Goal: Information Seeking & Learning: Learn about a topic

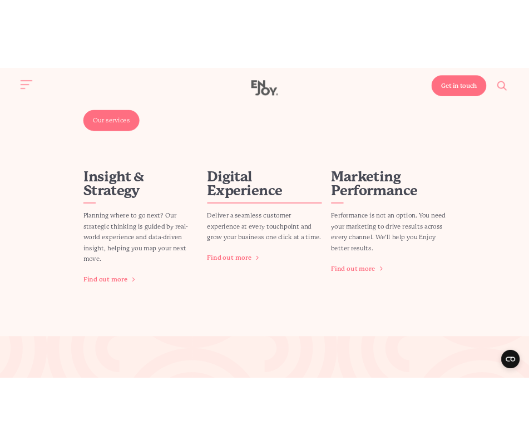
scroll to position [1397, 0]
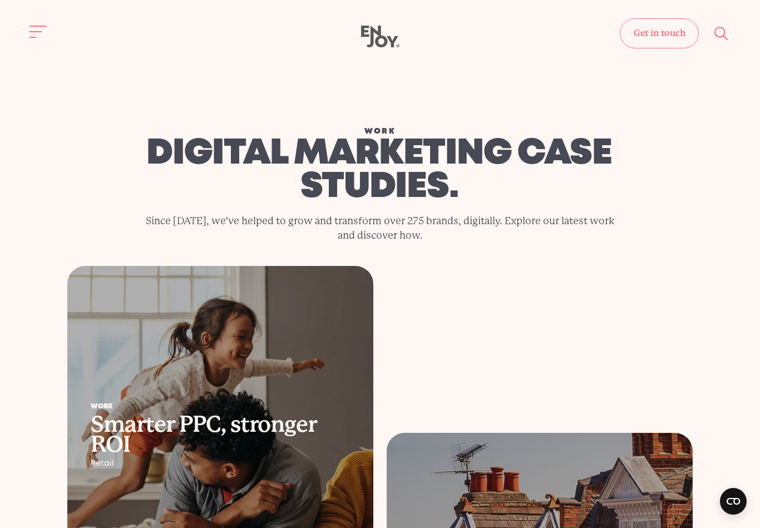
click at [378, 45] on use at bounding box center [380, 37] width 38 height 22
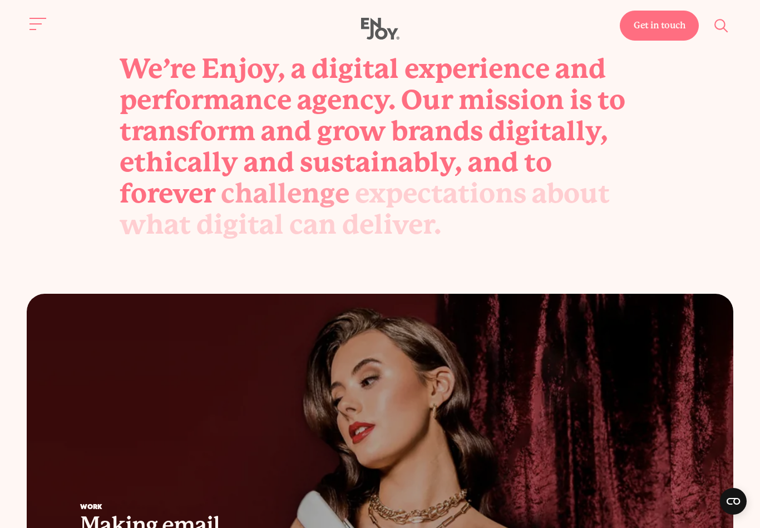
scroll to position [470, 0]
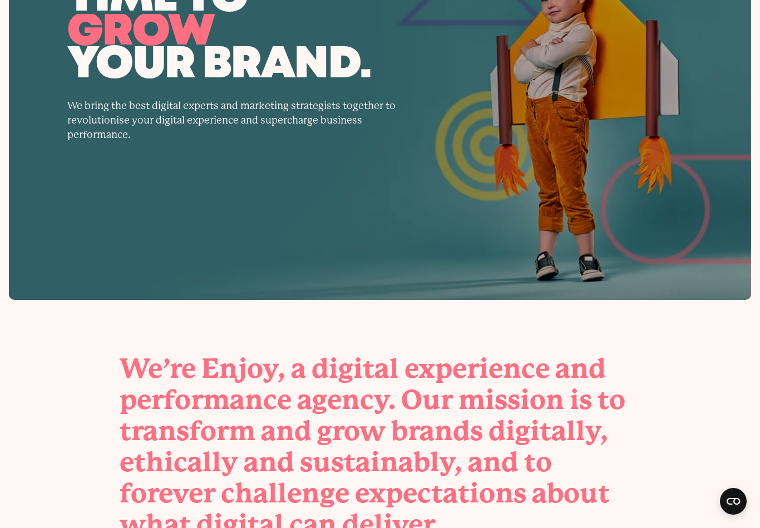
scroll to position [184, 0]
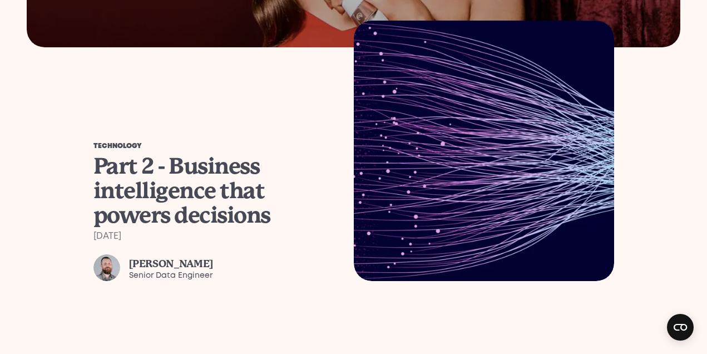
scroll to position [914, 0]
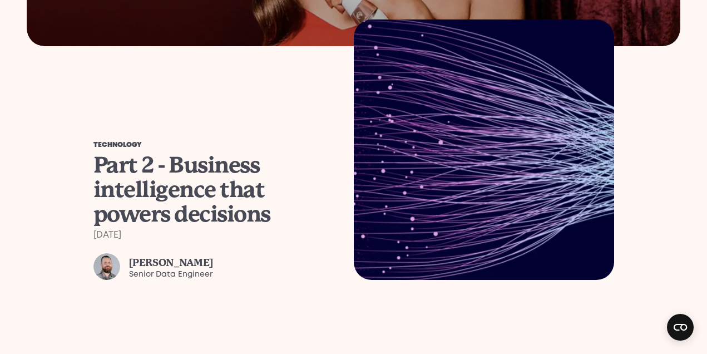
click at [162, 210] on div "Part 2 - Business intelligence that powers decisions" at bounding box center [214, 189] width 240 height 73
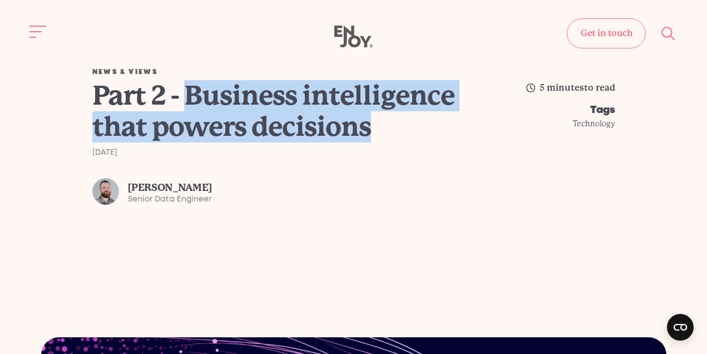
drag, startPoint x: 230, startPoint y: 159, endPoint x: 190, endPoint y: 96, distance: 75.3
click at [190, 96] on h1 "Part 2 - Business intelligence that powers decisions" at bounding box center [273, 111] width 363 height 62
copy h1 "Business intelligence that powers decisions"
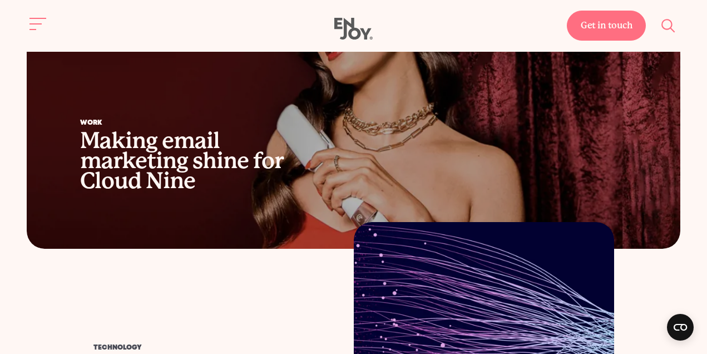
scroll to position [692, 0]
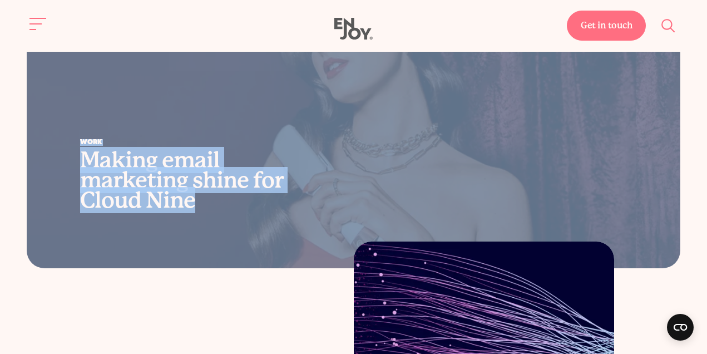
drag, startPoint x: 22, startPoint y: 155, endPoint x: 264, endPoint y: 195, distance: 246.0
click at [264, 195] on div "Work Making email marketing shine for Cloud Nine" at bounding box center [353, 99] width 707 height 340
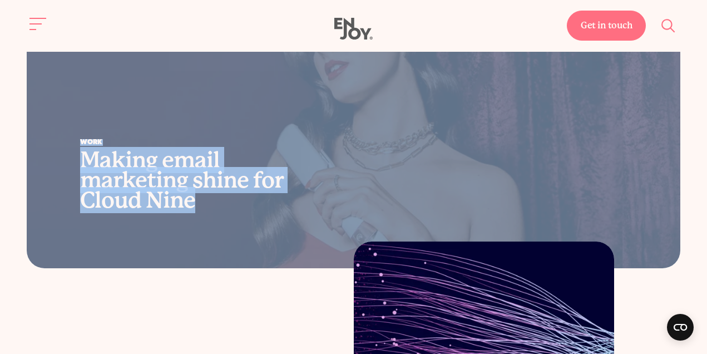
copy link "Work Making email marketing shine for Cloud Nine"
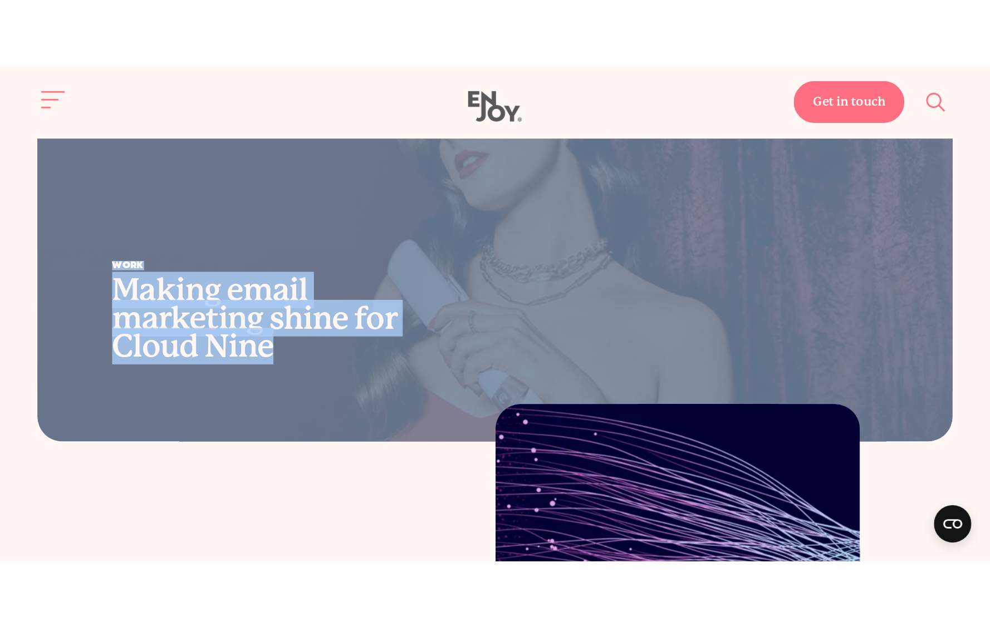
scroll to position [938, 0]
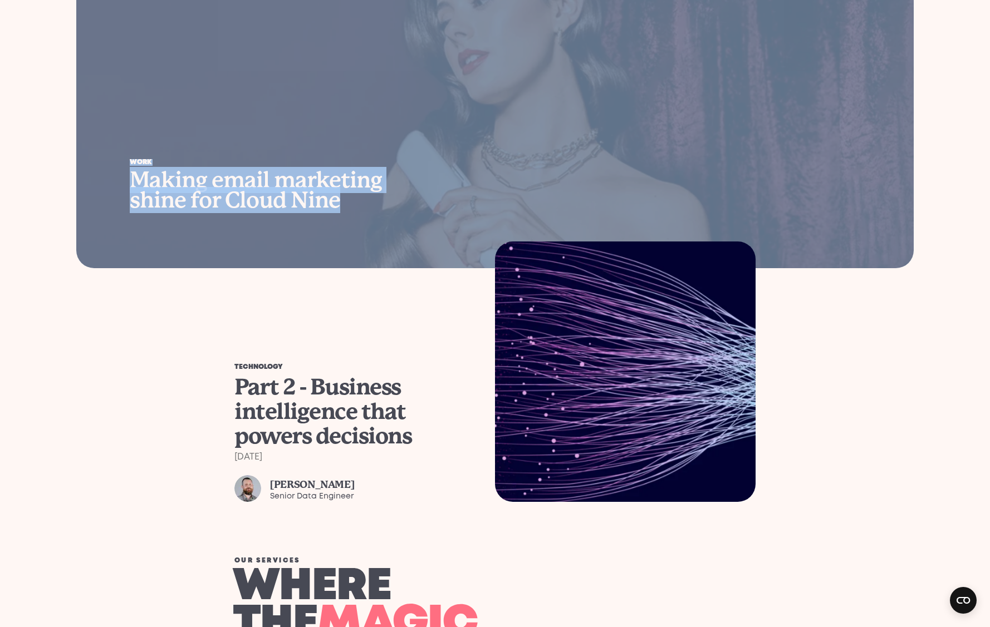
drag, startPoint x: 244, startPoint y: 305, endPoint x: 297, endPoint y: 313, distance: 53.0
click at [244, 305] on link "Technology Part 2 - Business intelligence that powers decisions 18th September …" at bounding box center [494, 372] width 521 height 260
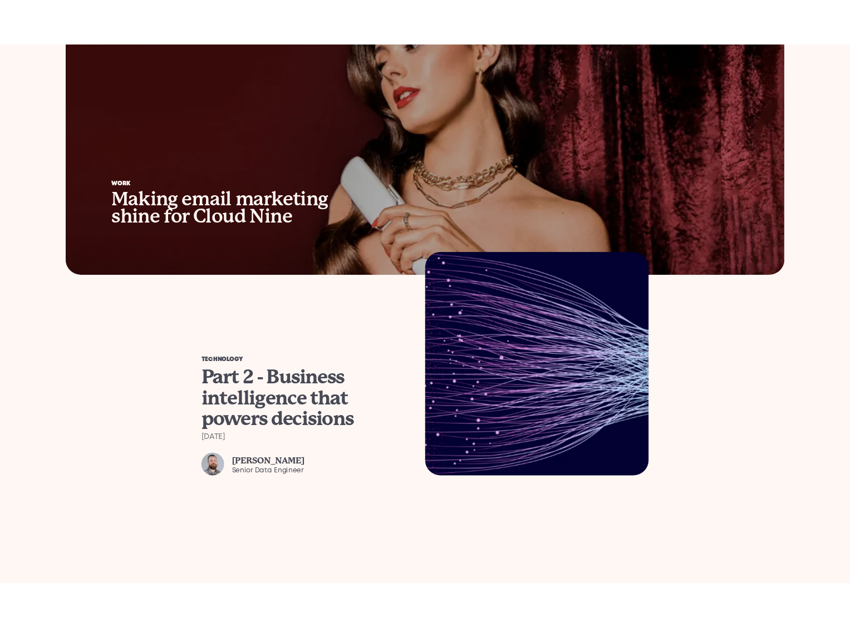
scroll to position [938, 0]
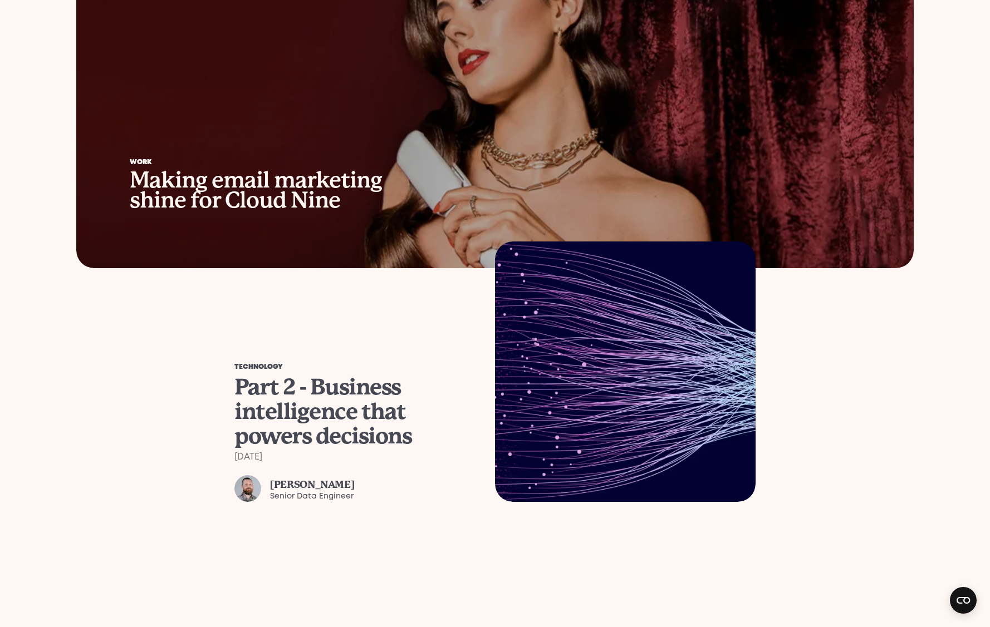
drag, startPoint x: 37, startPoint y: 209, endPoint x: 259, endPoint y: 124, distance: 238.6
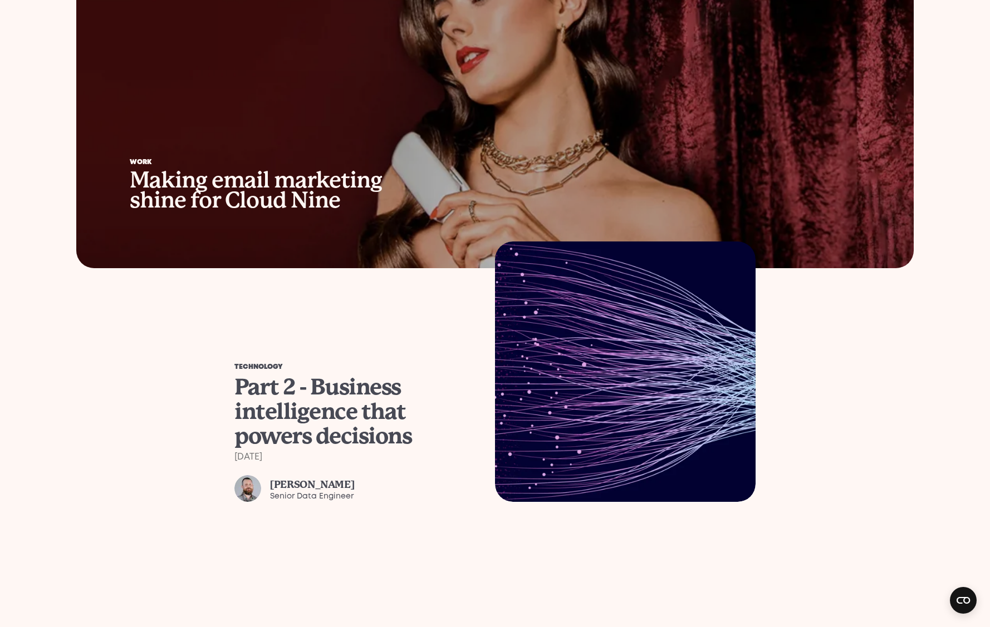
click at [37, 209] on section "Work Making email marketing shine for Cloud Nine Technology Part 2 - Business i…" at bounding box center [495, 215] width 990 height 573
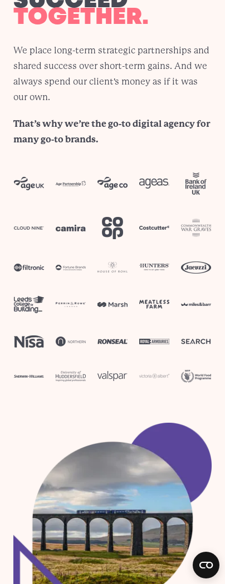
scroll to position [3134, 0]
